Goal: Task Accomplishment & Management: Use online tool/utility

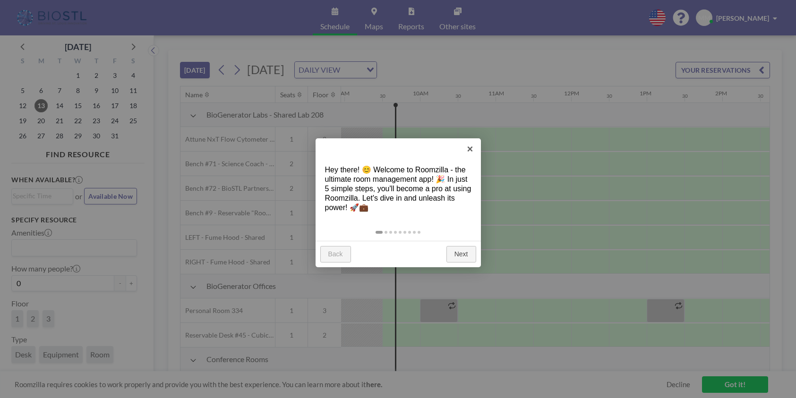
scroll to position [0, 680]
click at [456, 251] on link "Next" at bounding box center [461, 254] width 30 height 17
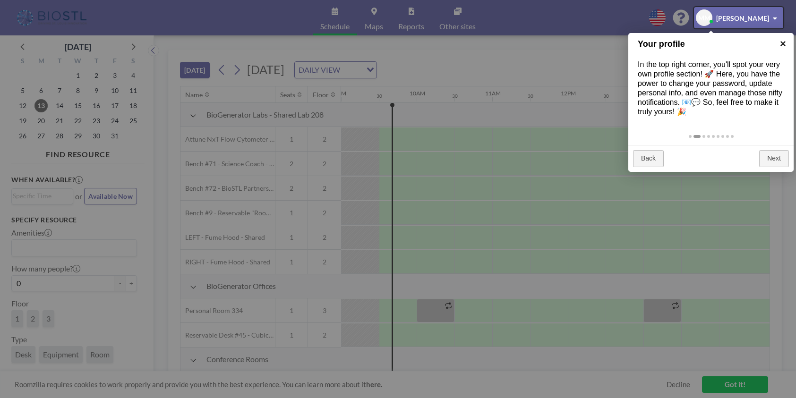
click at [781, 44] on link "×" at bounding box center [782, 43] width 21 height 21
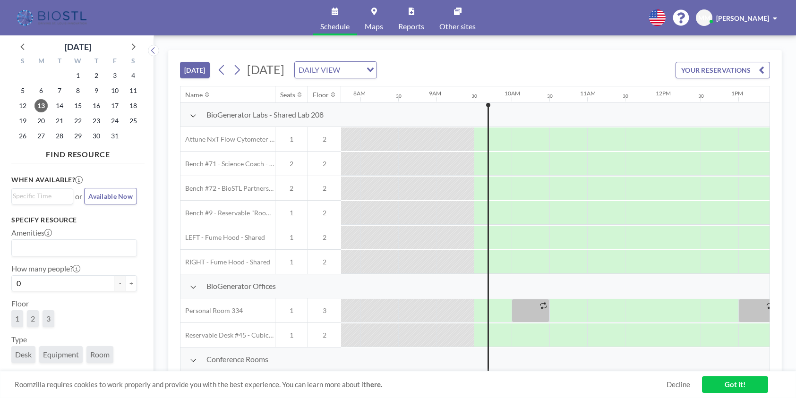
scroll to position [0, 589]
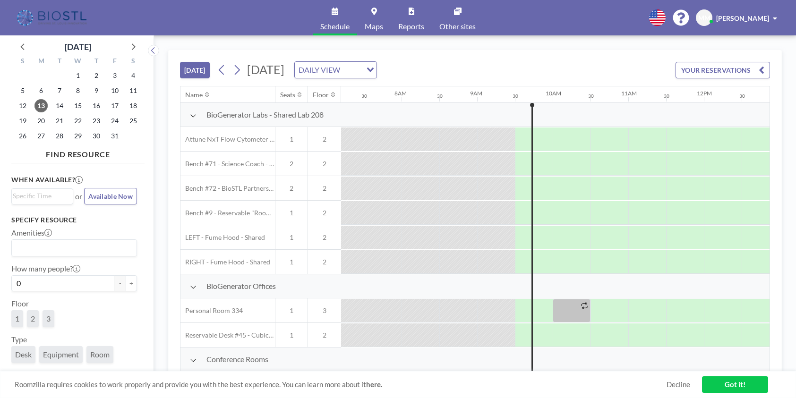
scroll to position [0, 680]
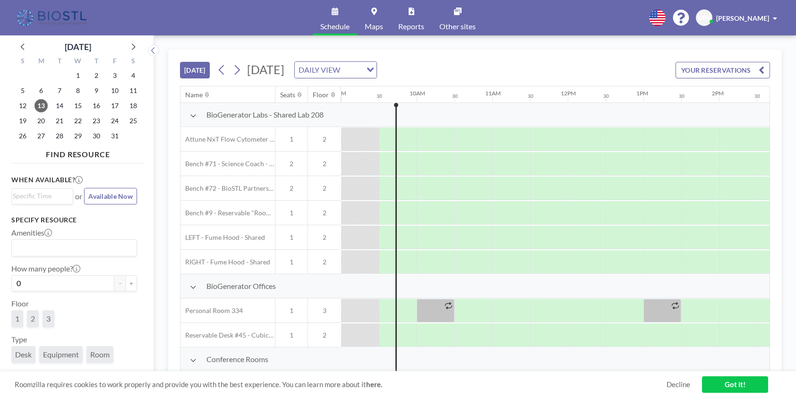
click at [362, 75] on div "DAILY VIEW" at bounding box center [328, 69] width 67 height 14
click at [364, 75] on input "Search for option" at bounding box center [330, 70] width 69 height 12
click at [511, 62] on div "[DATE] [DATE] DAILY VIEW Loading... YOUR RESERVATIONS" at bounding box center [475, 68] width 590 height 36
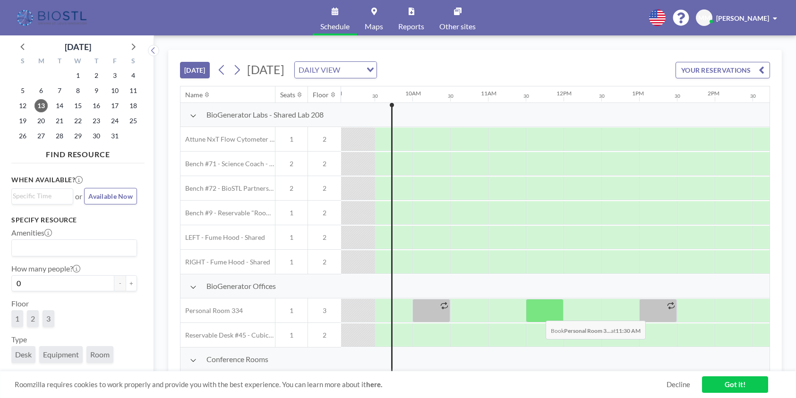
scroll to position [0, 684]
